Goal: Information Seeking & Learning: Learn about a topic

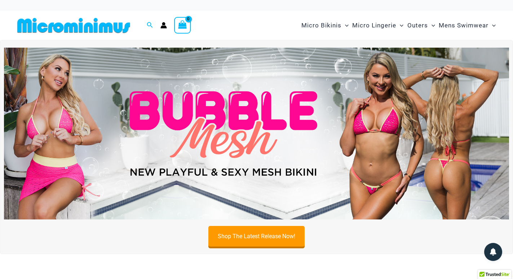
click at [194, 109] on img at bounding box center [257, 134] width 506 height 172
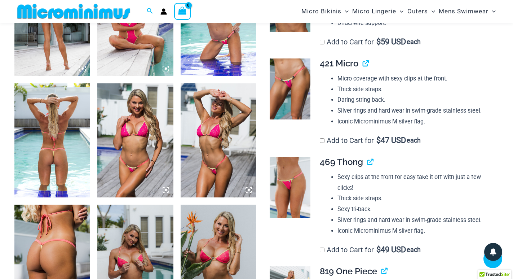
scroll to position [468, 0]
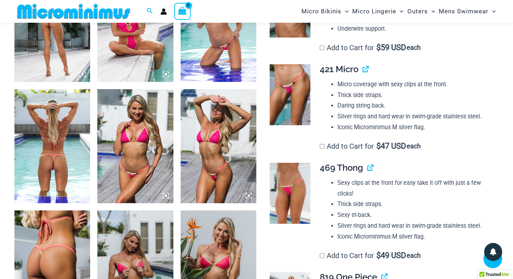
click at [140, 130] on img at bounding box center [135, 146] width 76 height 114
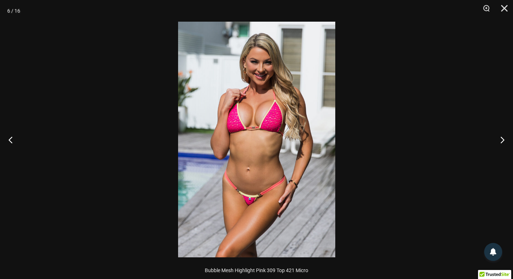
click at [242, 121] on img at bounding box center [256, 140] width 157 height 236
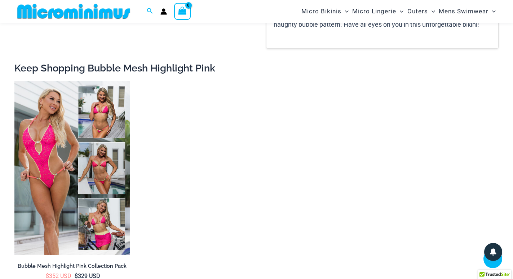
scroll to position [1226, 0]
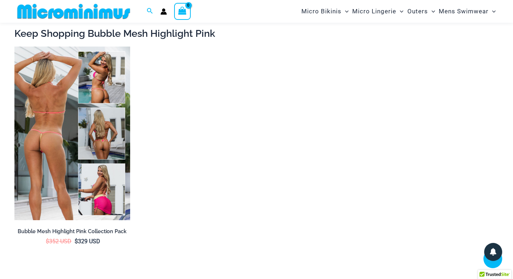
click at [54, 174] on img at bounding box center [72, 134] width 116 height 174
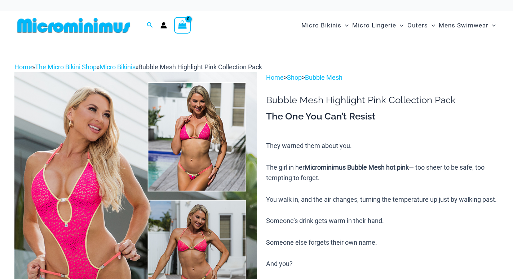
scroll to position [75, 0]
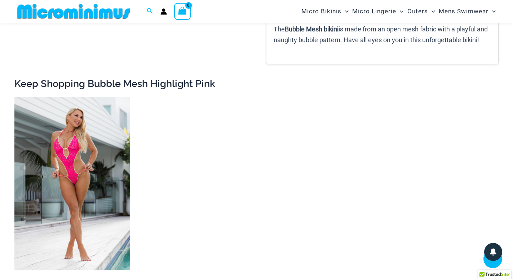
scroll to position [1441, 0]
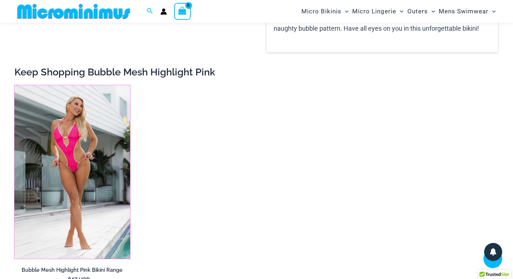
click at [14, 85] on img at bounding box center [14, 85] width 0 height 0
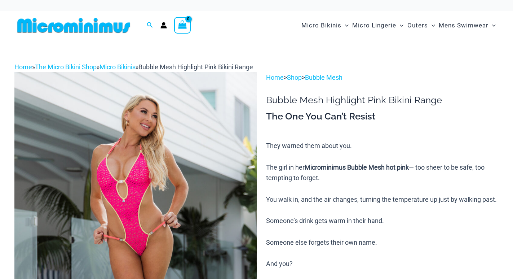
scroll to position [202, 0]
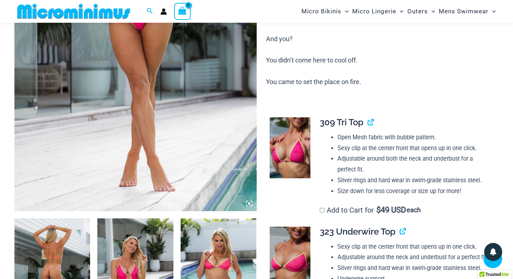
scroll to position [318, 0]
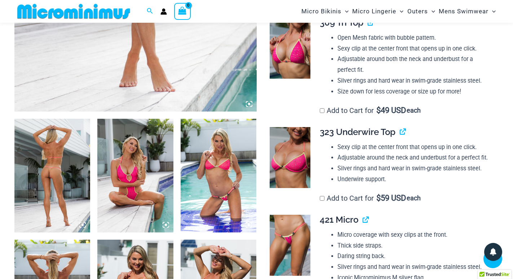
click at [82, 224] on icon at bounding box center [82, 225] width 6 height 6
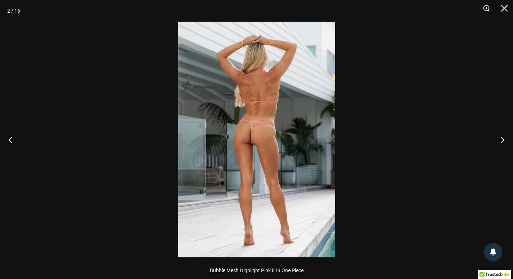
click at [230, 153] on img at bounding box center [256, 140] width 157 height 236
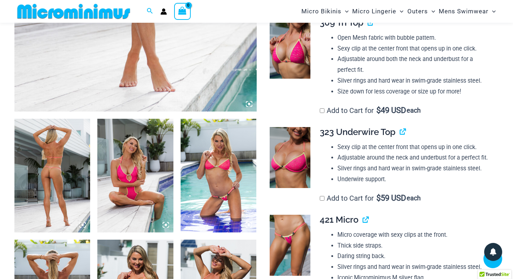
scroll to position [354, 0]
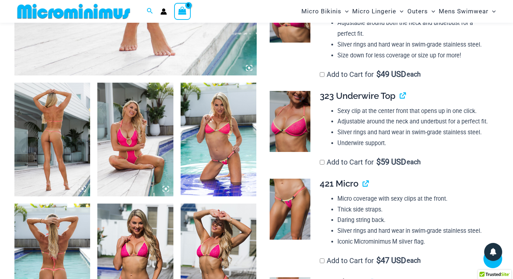
click at [301, 141] on img at bounding box center [290, 121] width 41 height 61
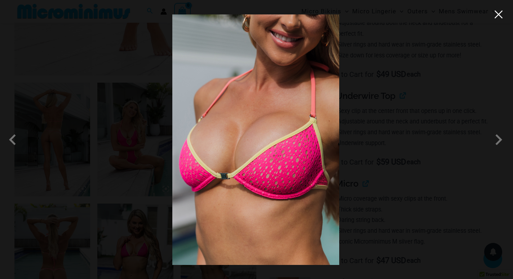
click at [496, 17] on button "Close" at bounding box center [499, 14] width 11 height 11
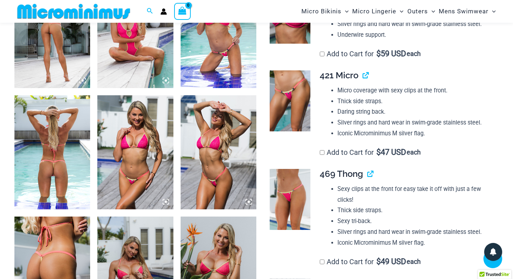
scroll to position [498, 0]
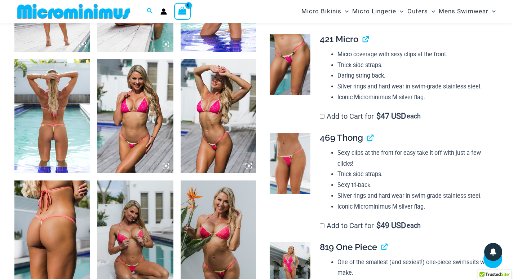
click at [85, 167] on icon at bounding box center [82, 165] width 6 height 6
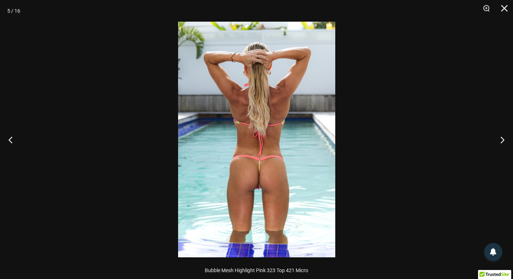
click at [226, 152] on img at bounding box center [256, 140] width 157 height 236
